Goal: Task Accomplishment & Management: Complete application form

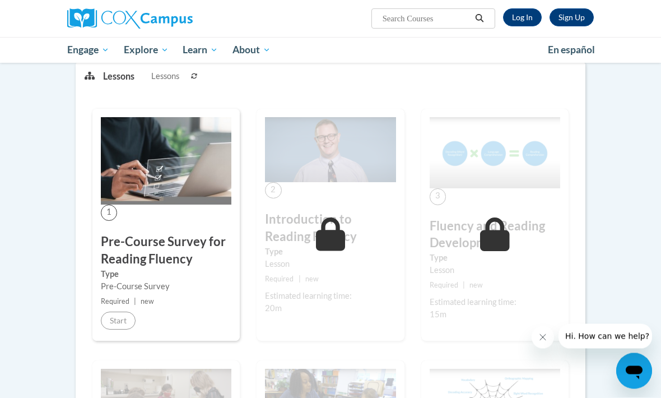
scroll to position [149, 0]
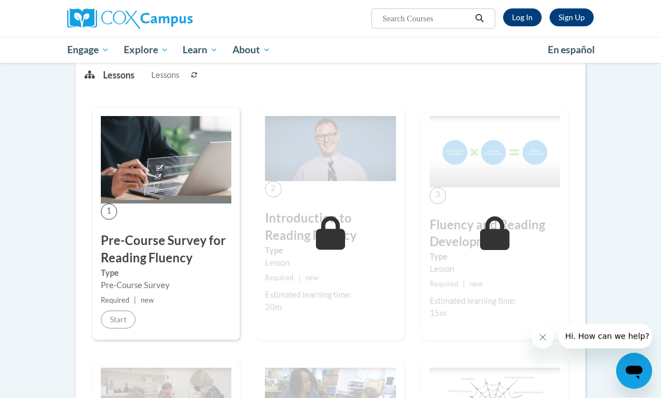
click at [338, 289] on div "Estimated learning time:" at bounding box center [330, 295] width 131 height 12
click at [180, 263] on h3 "Pre-Course Survey for Reading Fluency" at bounding box center [166, 249] width 131 height 35
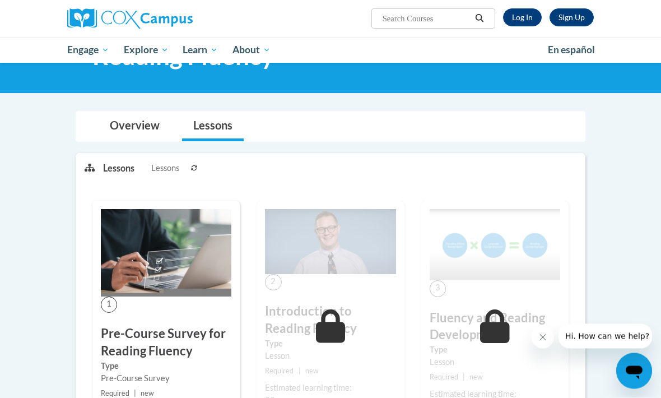
scroll to position [56, 0]
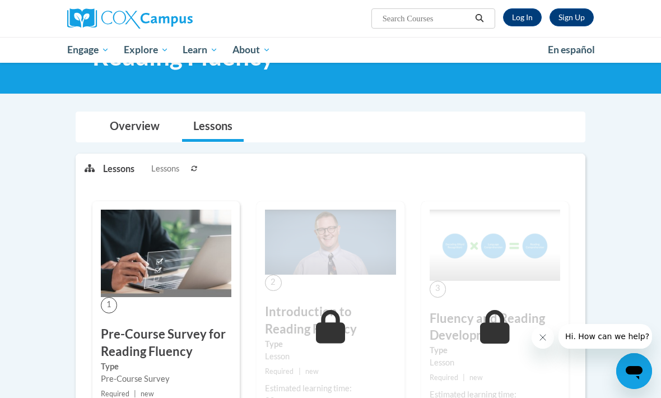
click at [319, 245] on img at bounding box center [330, 242] width 131 height 65
click at [336, 343] on label "Type" at bounding box center [330, 344] width 131 height 12
click at [162, 346] on h3 "Pre-Course Survey for Reading Fluency" at bounding box center [166, 342] width 131 height 35
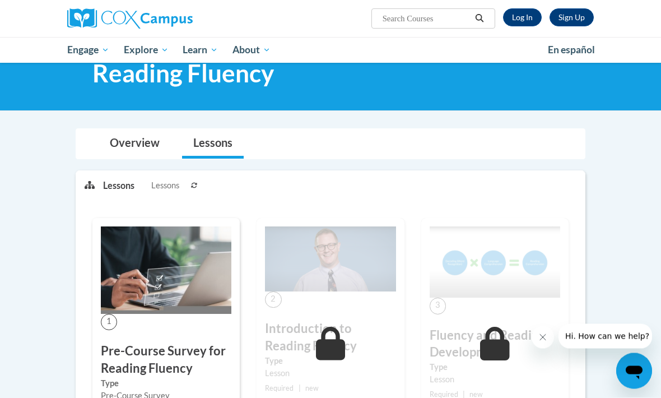
scroll to position [0, 0]
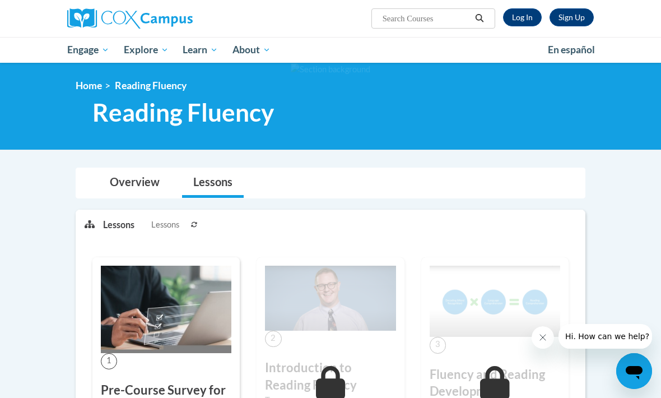
click at [528, 13] on link "Log In" at bounding box center [522, 17] width 39 height 18
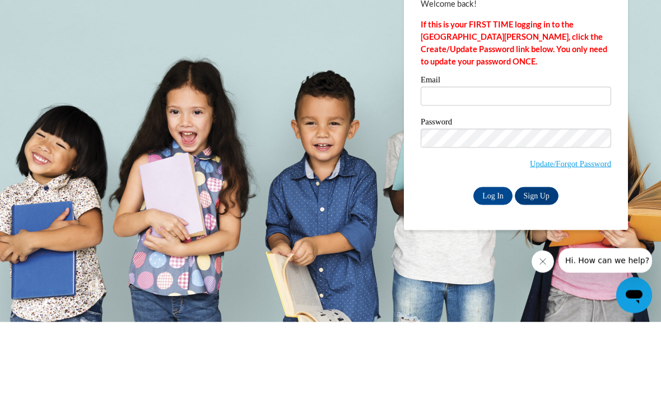
click at [496, 263] on input "Log In" at bounding box center [492, 272] width 39 height 18
click at [476, 162] on input "Email" at bounding box center [516, 171] width 190 height 19
type input "lindaczuper@gmail.com"
click at [493, 263] on input "Log In" at bounding box center [492, 272] width 39 height 18
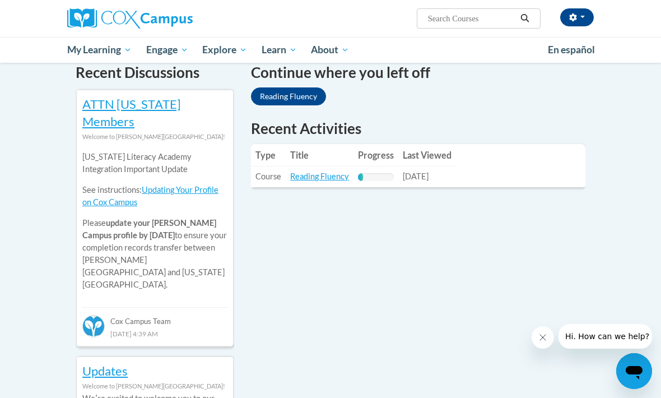
scroll to position [361, 0]
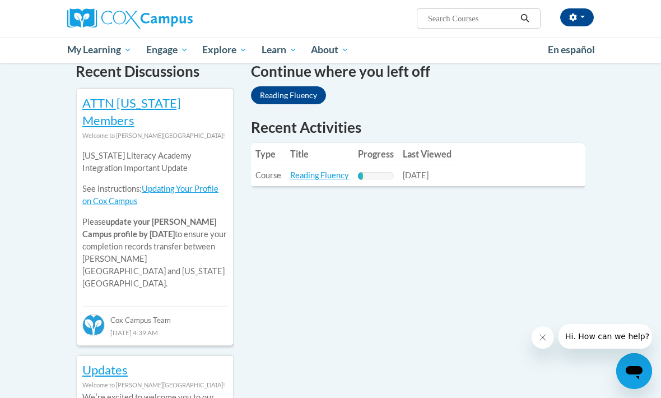
click at [317, 170] on link "Reading Fluency" at bounding box center [319, 175] width 59 height 10
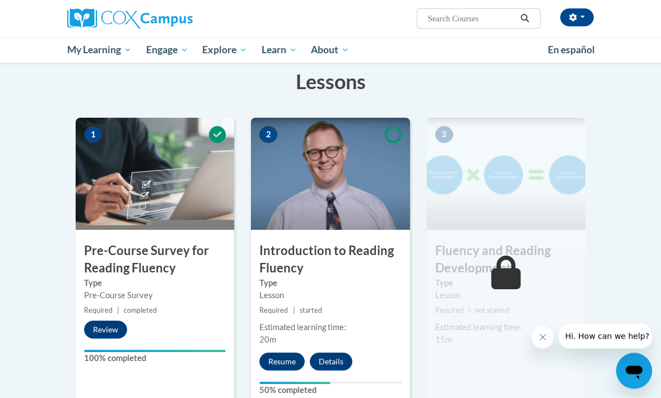
scroll to position [202, 0]
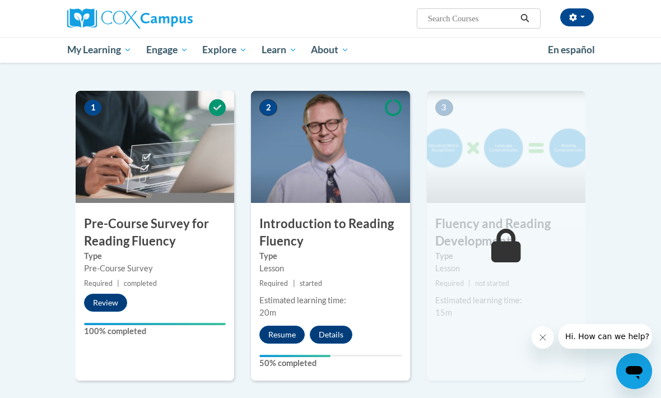
click at [277, 327] on button "Resume" at bounding box center [281, 334] width 45 height 18
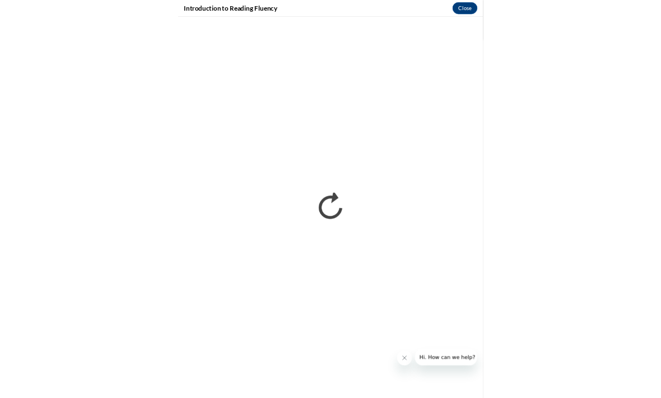
scroll to position [401, 0]
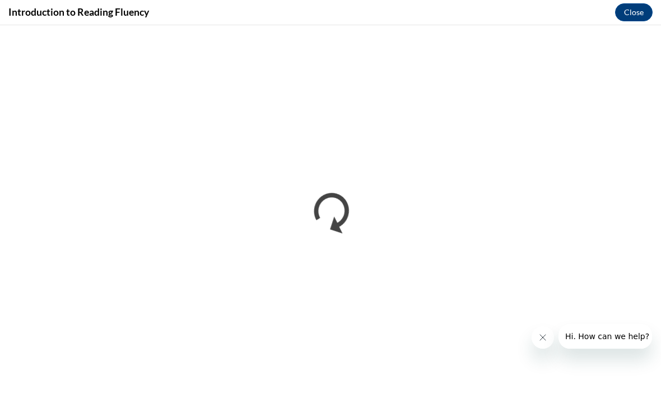
click at [639, 6] on button "Close" at bounding box center [634, 12] width 38 height 18
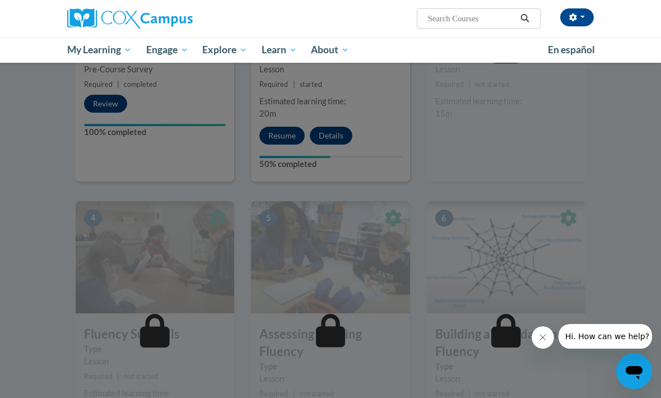
click at [591, 133] on div at bounding box center [330, 199] width 661 height 398
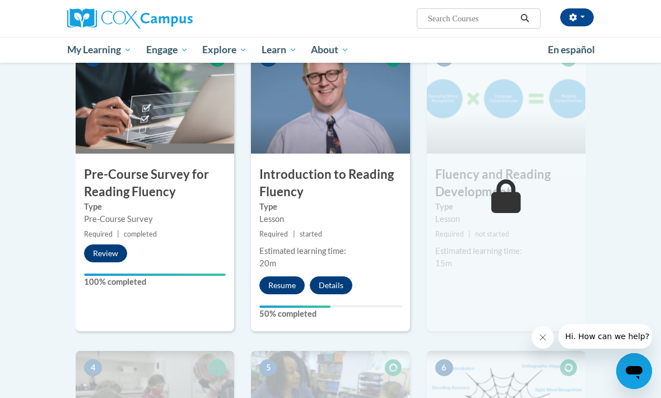
scroll to position [250, 0]
